Goal: Transaction & Acquisition: Book appointment/travel/reservation

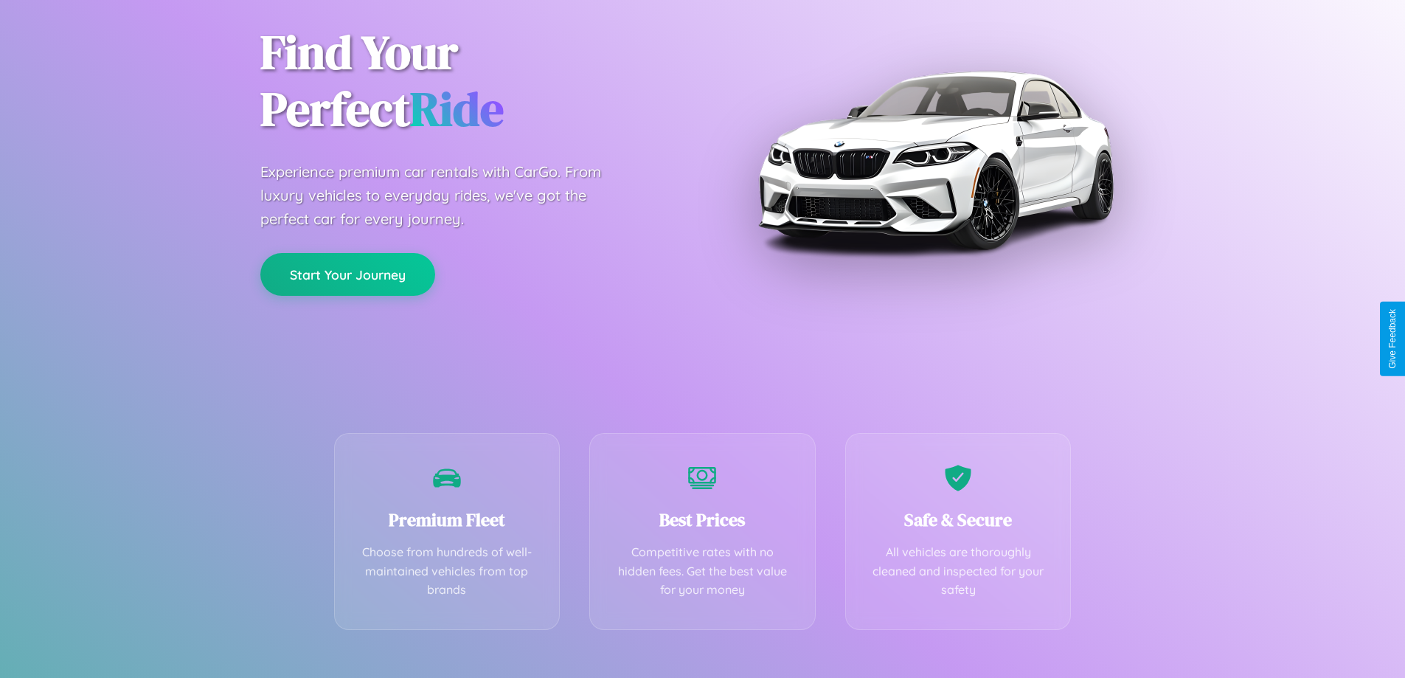
scroll to position [291, 0]
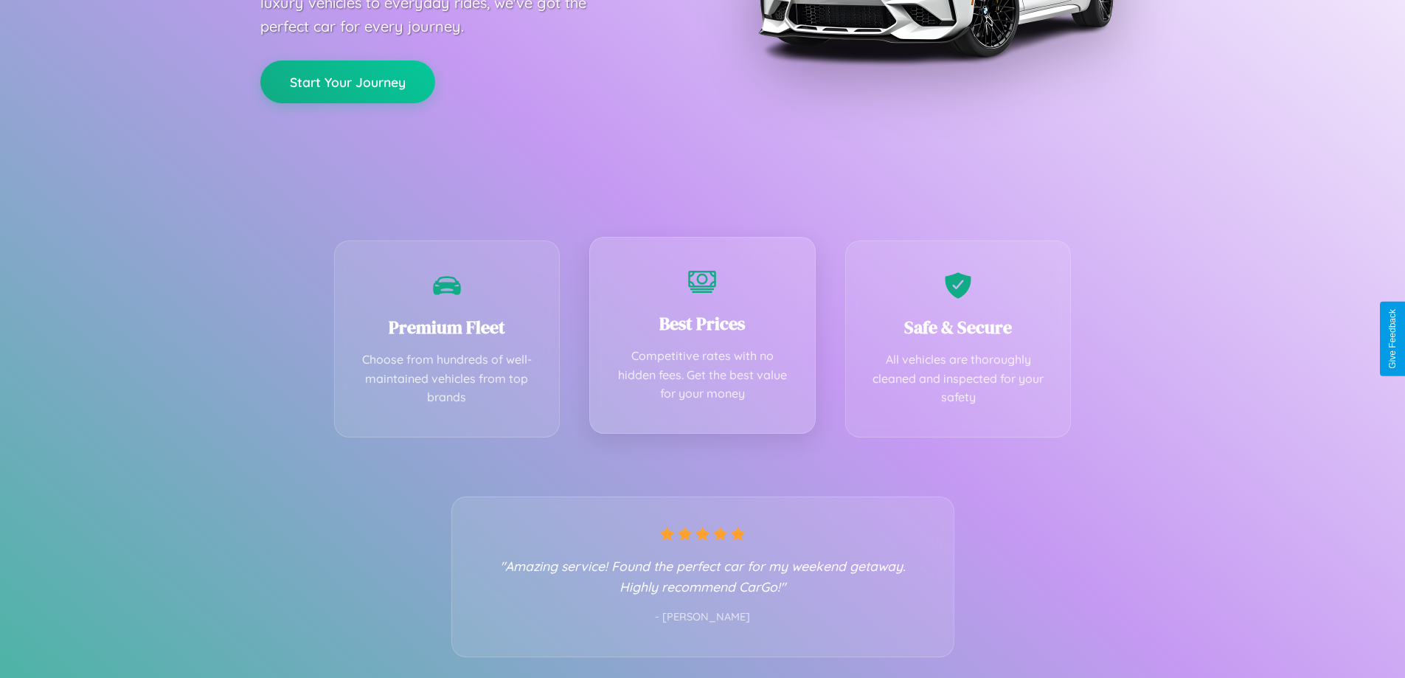
click at [702, 339] on div "Best Prices Competitive rates with no hidden fees. Get the best value for your …" at bounding box center [702, 335] width 226 height 197
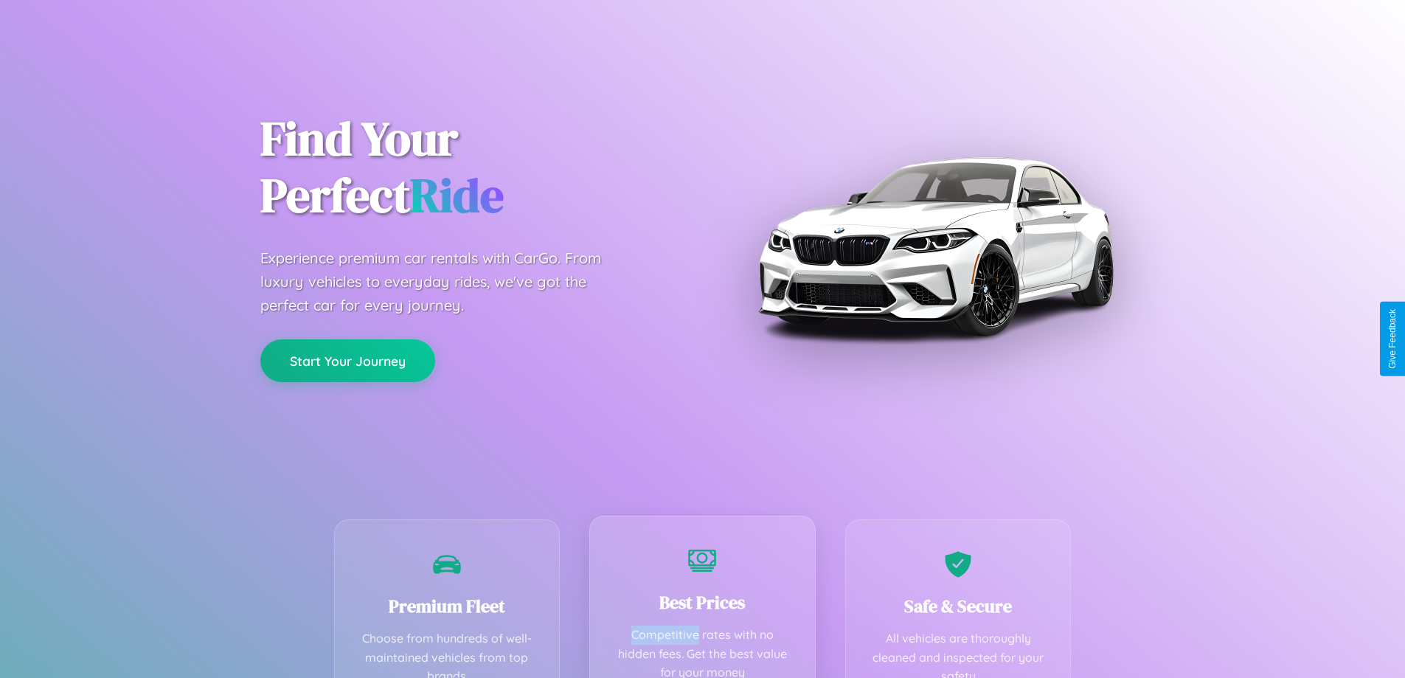
scroll to position [0, 0]
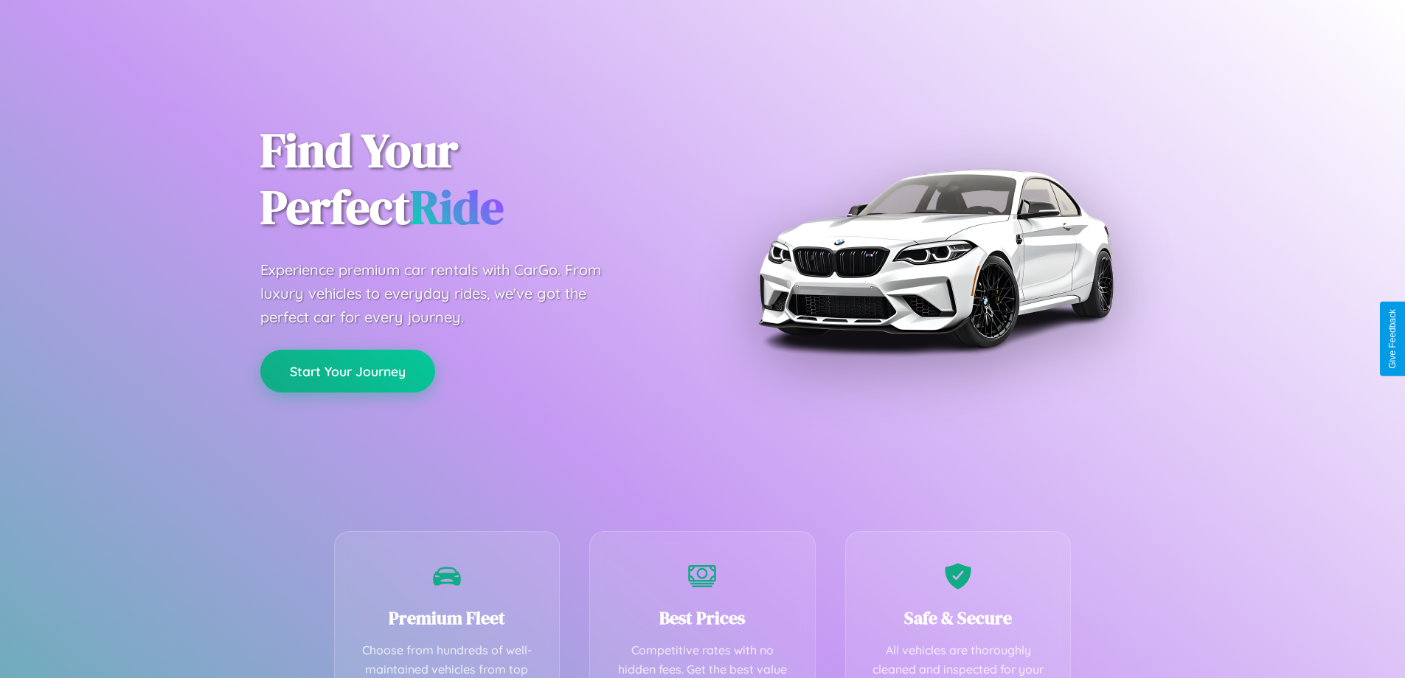
click at [347, 371] on button "Start Your Journey" at bounding box center [347, 371] width 175 height 43
click at [347, 370] on button "Start Your Journey" at bounding box center [347, 371] width 175 height 43
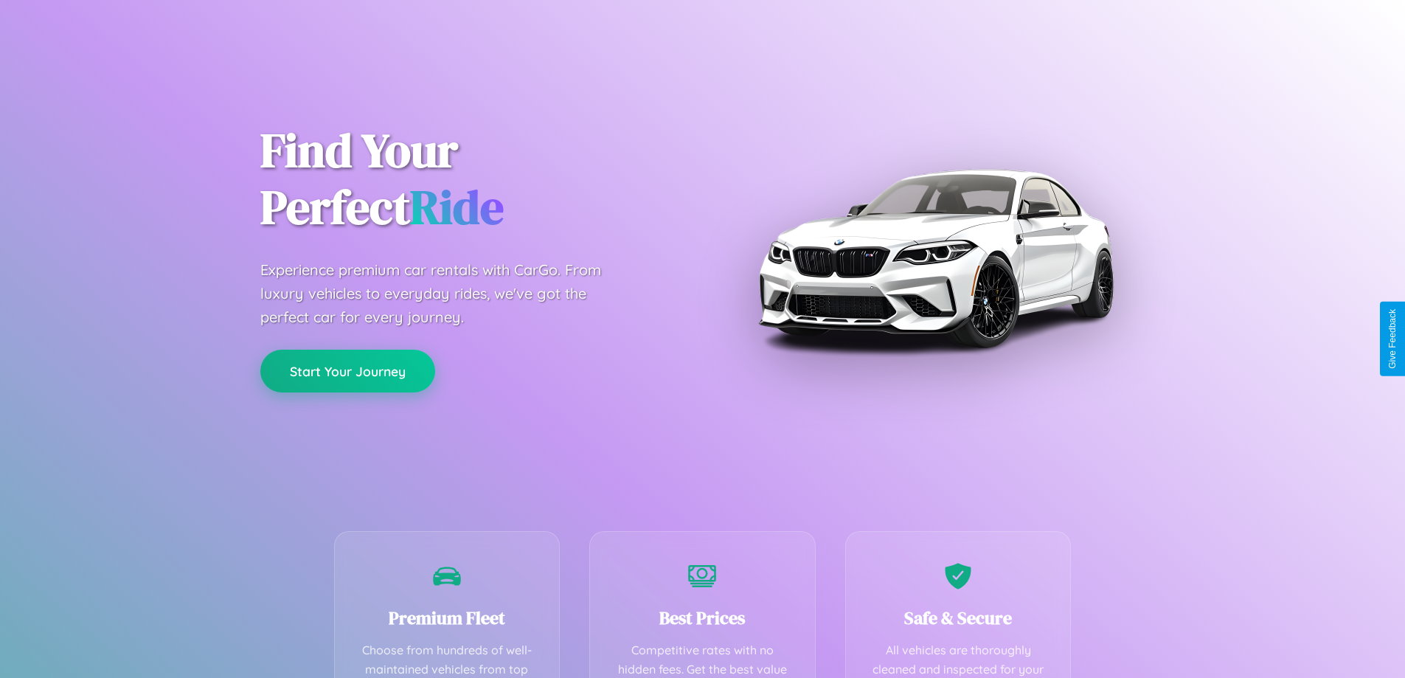
click at [347, 370] on button "Start Your Journey" at bounding box center [347, 371] width 175 height 43
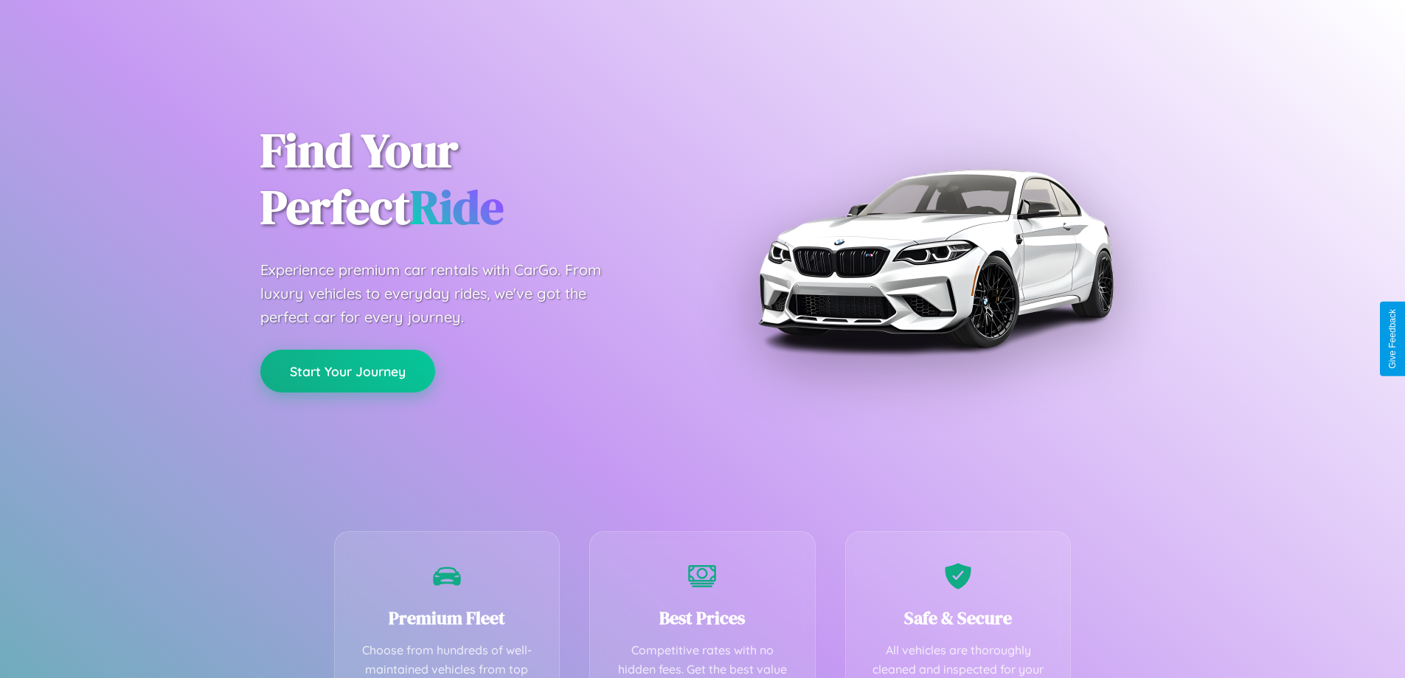
click at [347, 370] on button "Start Your Journey" at bounding box center [347, 371] width 175 height 43
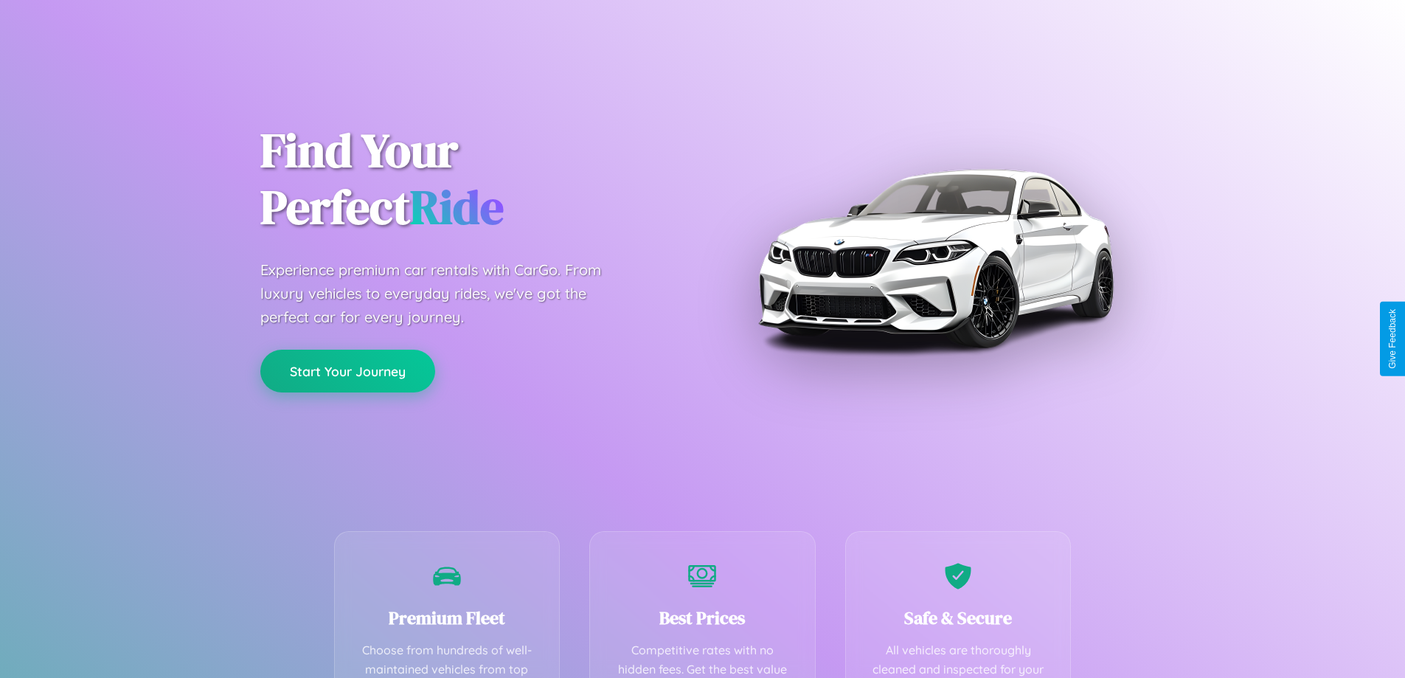
click at [347, 370] on button "Start Your Journey" at bounding box center [347, 371] width 175 height 43
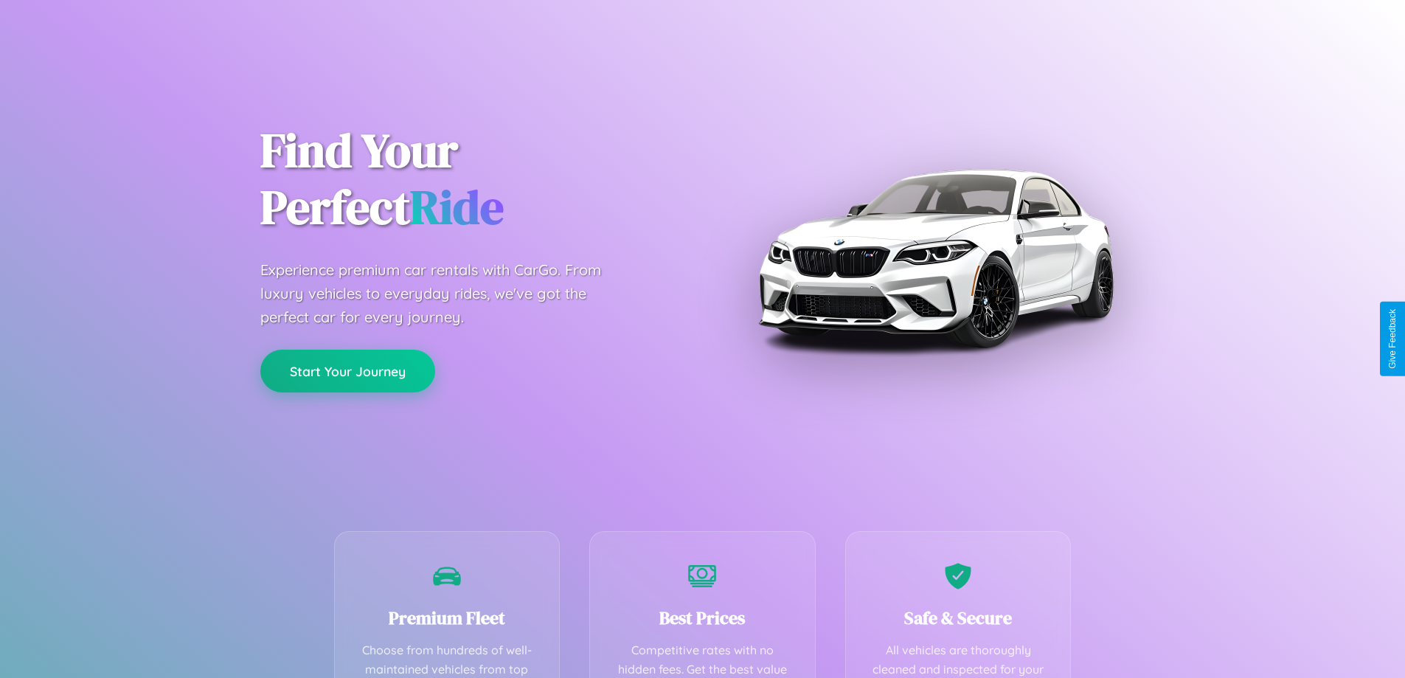
click at [347, 370] on button "Start Your Journey" at bounding box center [347, 371] width 175 height 43
